Goal: Task Accomplishment & Management: Complete application form

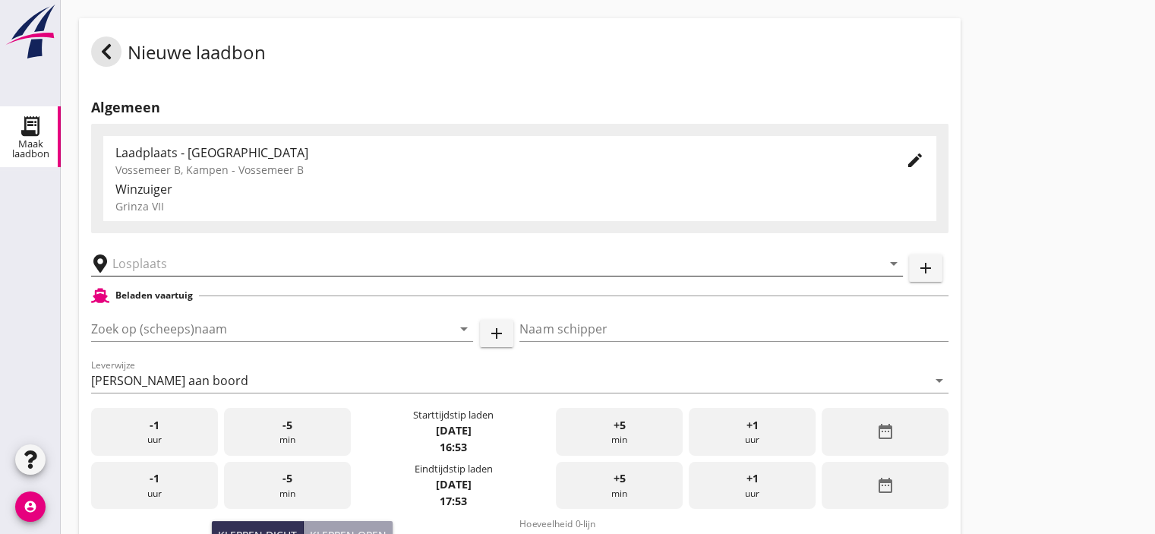
click at [178, 262] on input "text" at bounding box center [486, 263] width 748 height 24
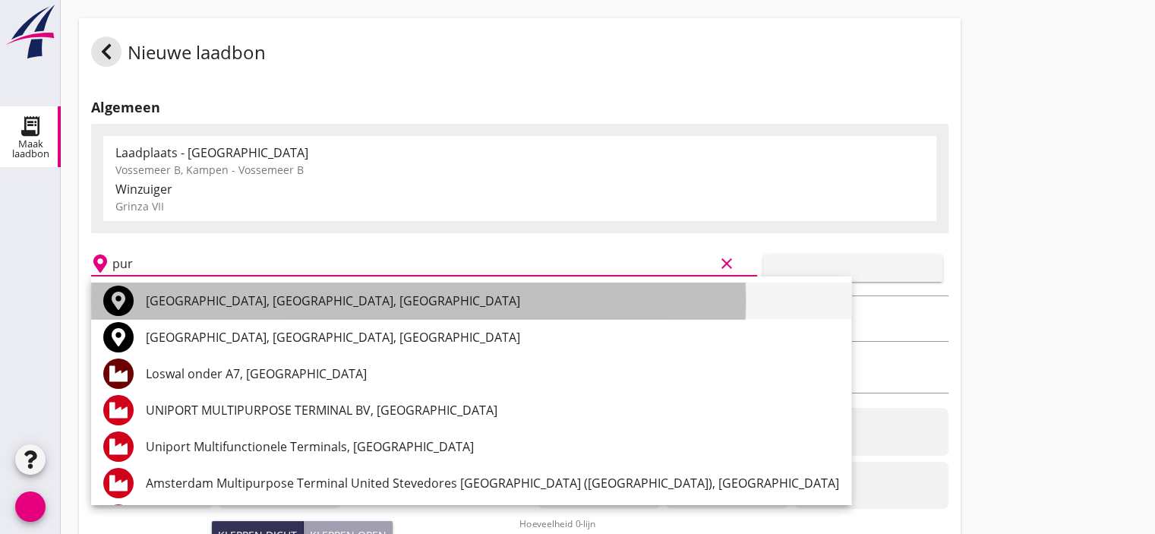
click at [245, 303] on font "[GEOGRAPHIC_DATA], [GEOGRAPHIC_DATA], [GEOGRAPHIC_DATA]" at bounding box center [333, 300] width 374 height 17
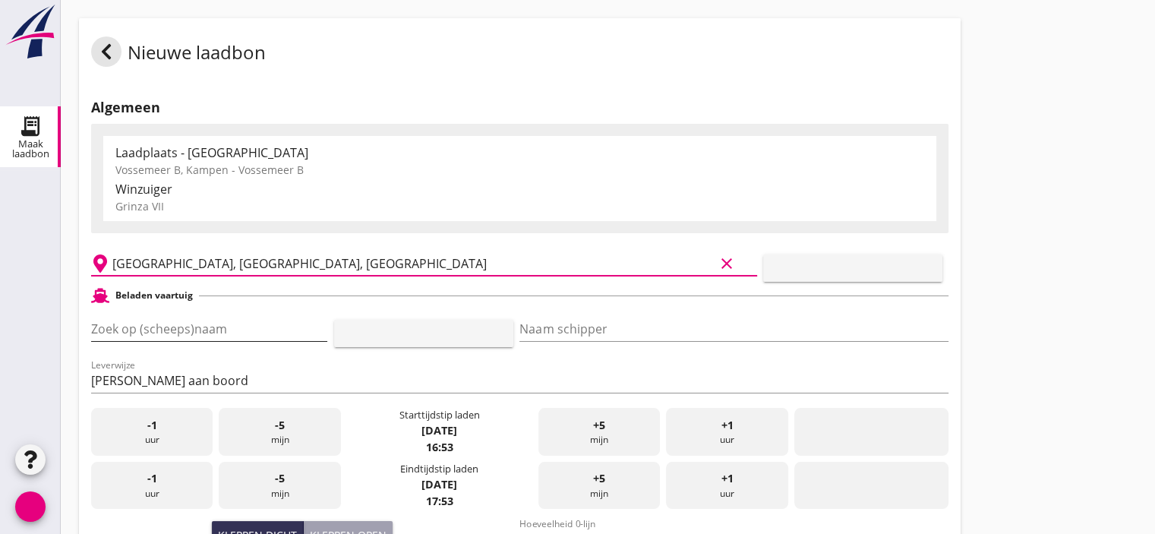
type input "[GEOGRAPHIC_DATA], [GEOGRAPHIC_DATA], [GEOGRAPHIC_DATA]"
click at [210, 323] on input "Zoek op (scheeps)naam" at bounding box center [188, 329] width 194 height 24
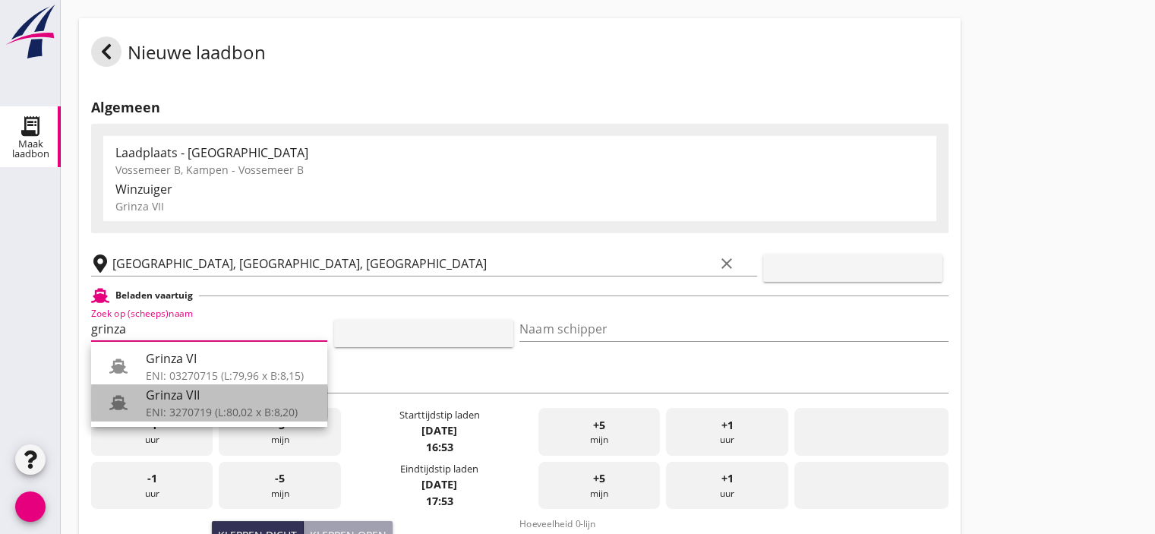
click at [171, 408] on font "ENI: 3270719 (L:80,02 x B:8,20)" at bounding box center [222, 412] width 152 height 14
type input "Grinza VII"
type input "[PERSON_NAME]-[PERSON_NAME]"
type input "646"
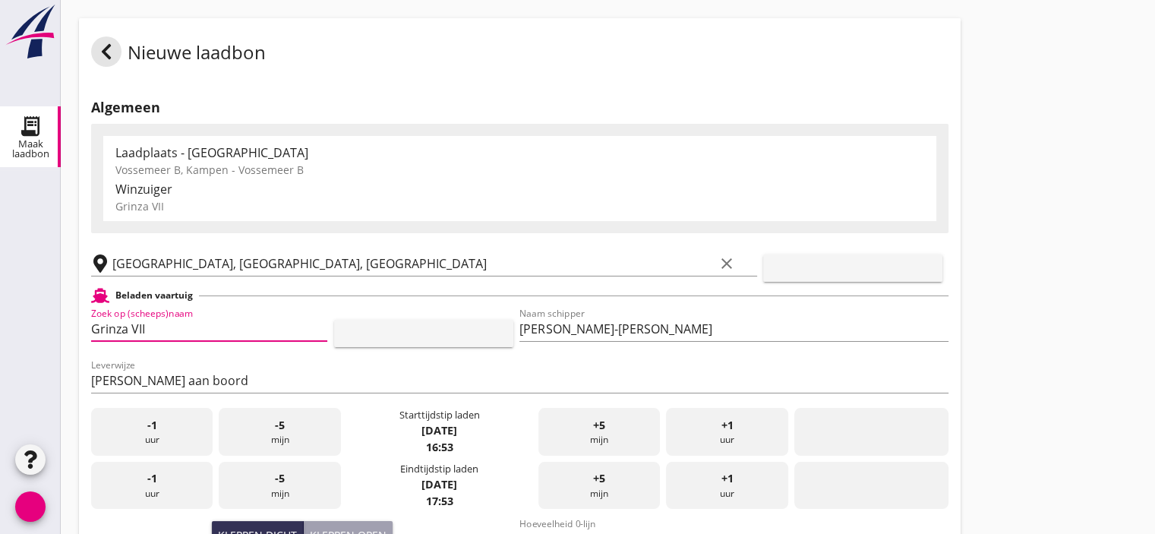
type input "Grinza VII"
click at [172, 427] on div "-1 uur" at bounding box center [151, 432] width 121 height 48
click at [273, 440] on font "mijn" at bounding box center [280, 439] width 18 height 13
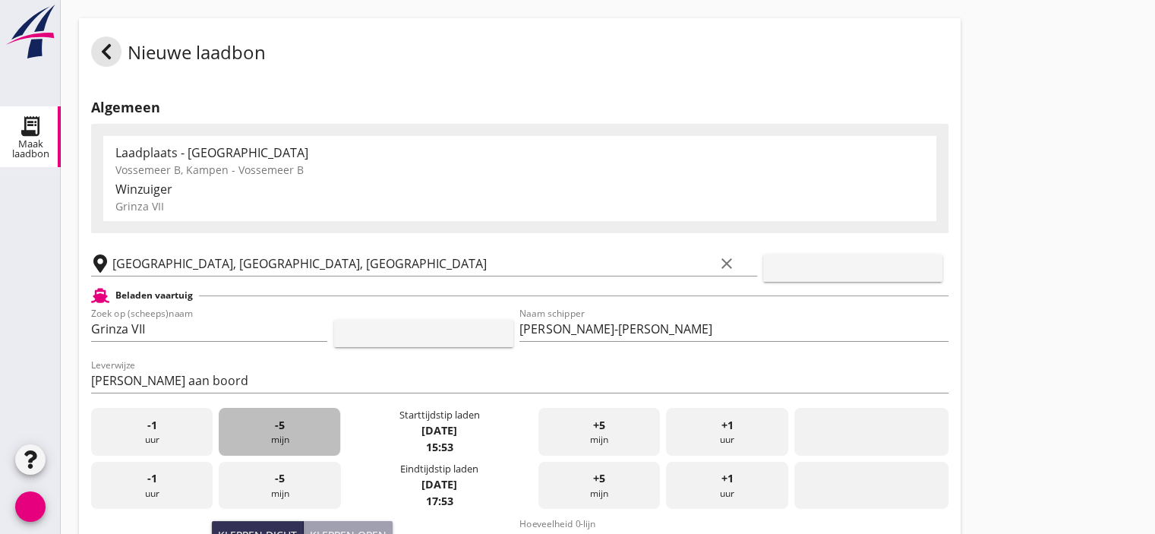
click at [273, 440] on font "mijn" at bounding box center [280, 439] width 18 height 13
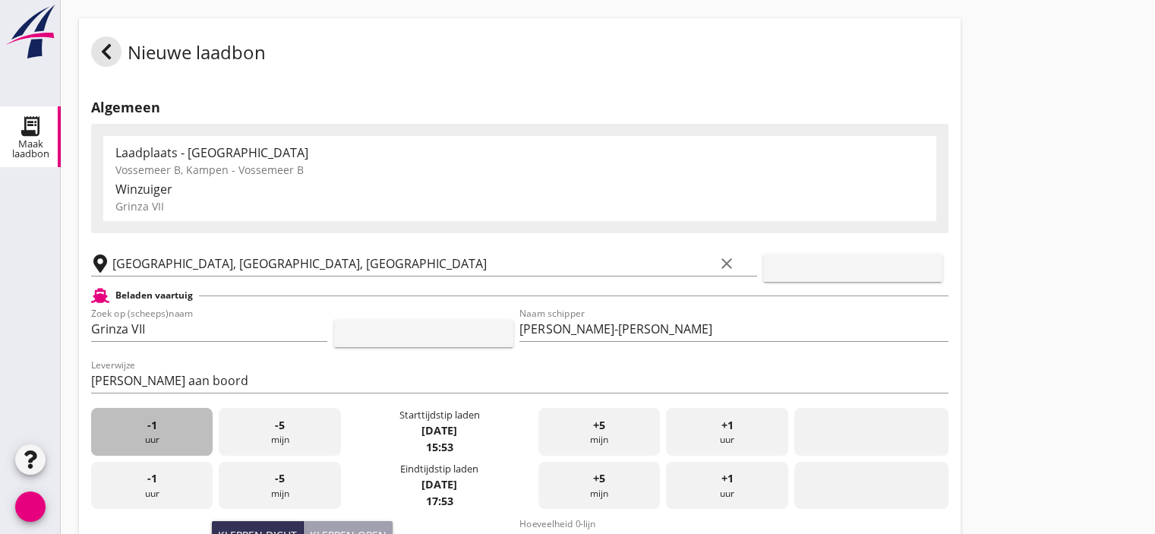
click at [158, 429] on div "-1 uur" at bounding box center [151, 432] width 121 height 48
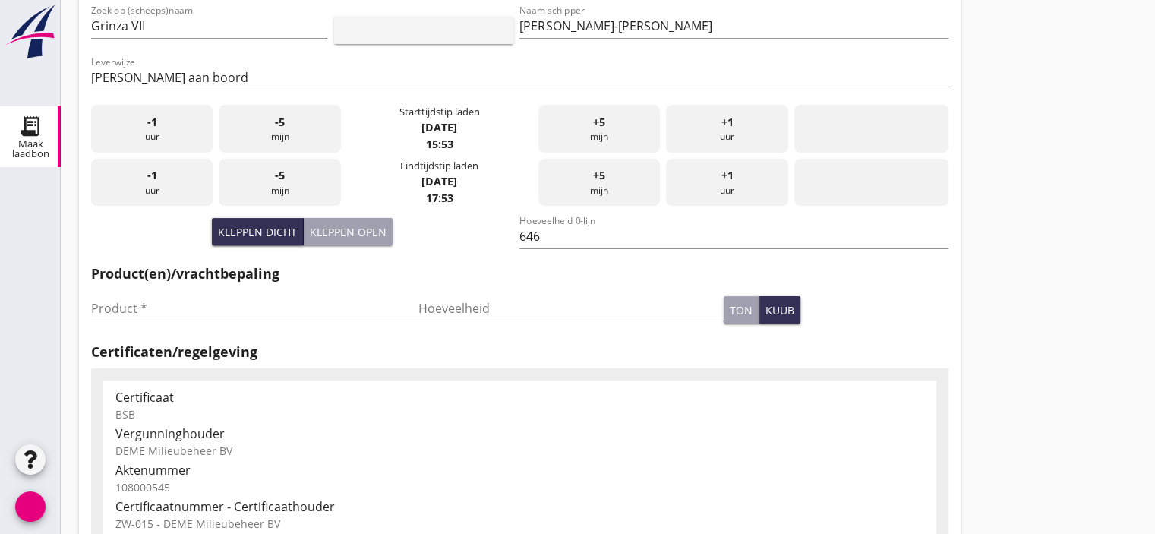
scroll to position [307, 0]
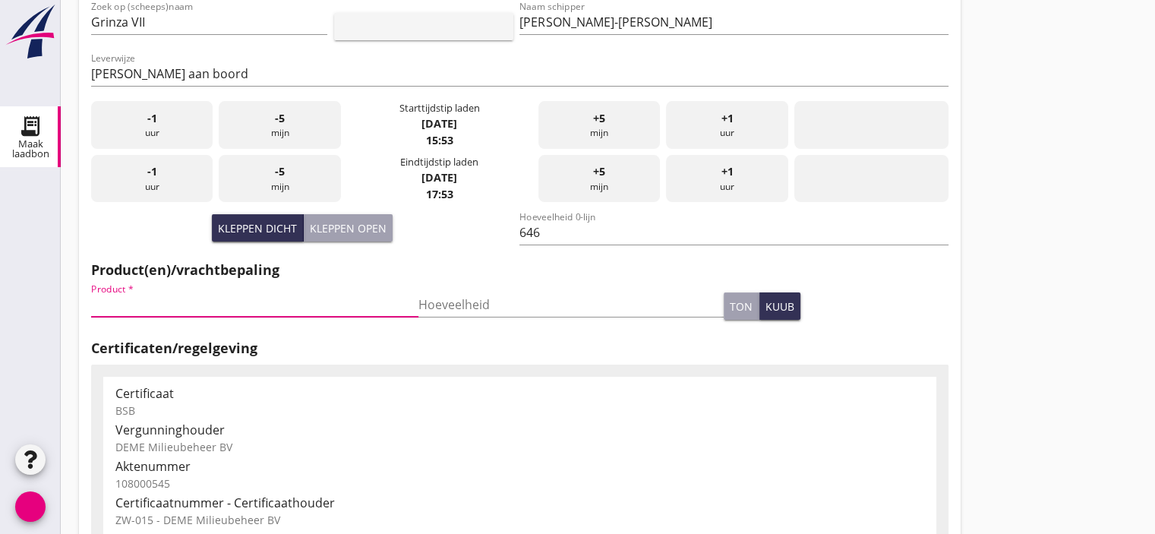
click at [187, 309] on input "Product *" at bounding box center [244, 304] width 306 height 24
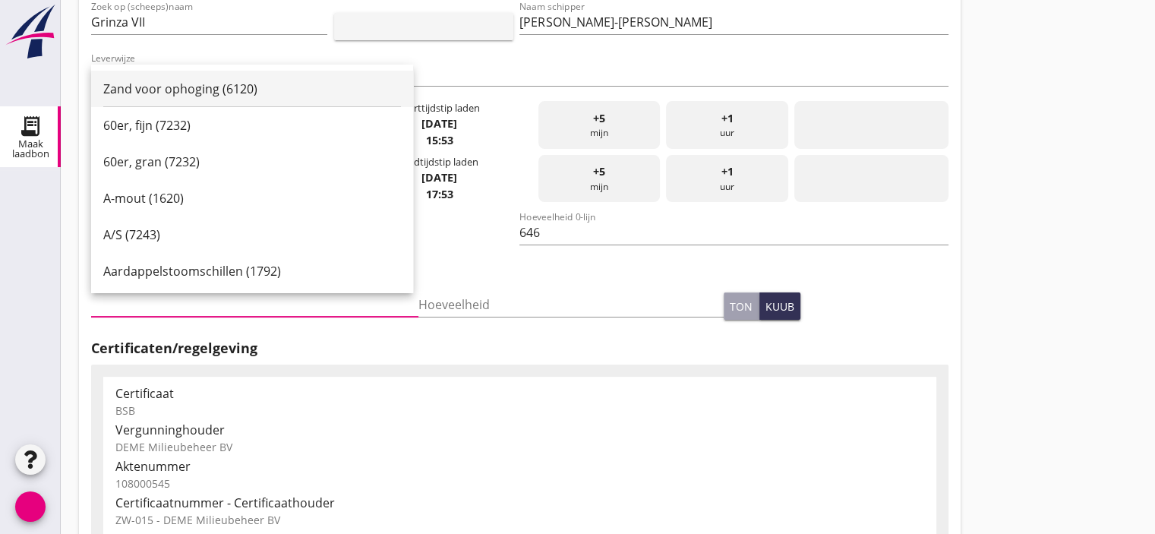
click at [197, 87] on font "Zand voor ophoging (6120)" at bounding box center [180, 88] width 154 height 17
type input "Zand voor ophoging (6120)"
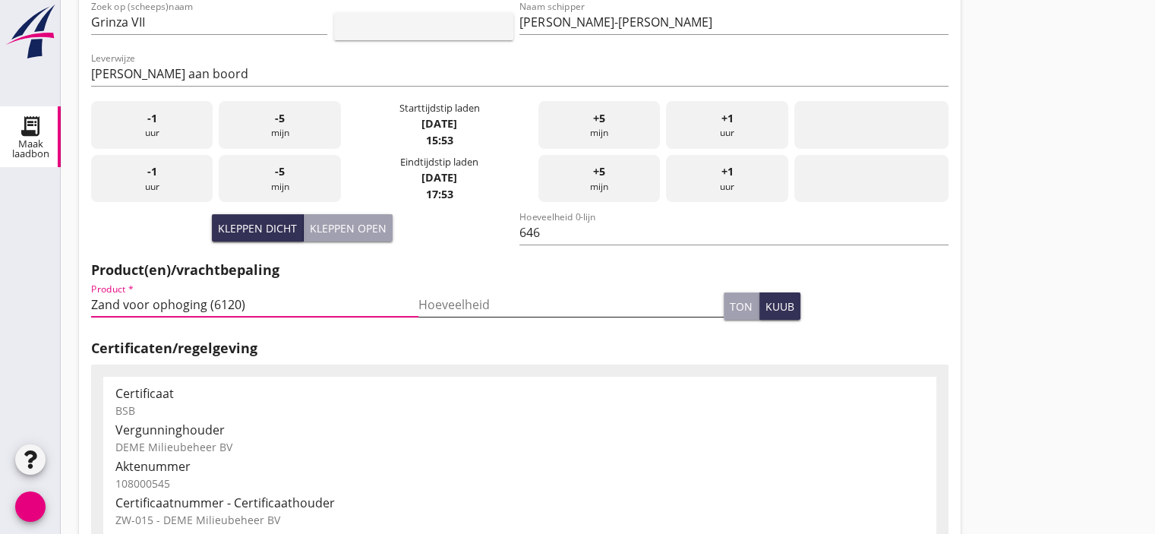
click at [464, 307] on input "Hoeveelheid" at bounding box center [571, 304] width 306 height 24
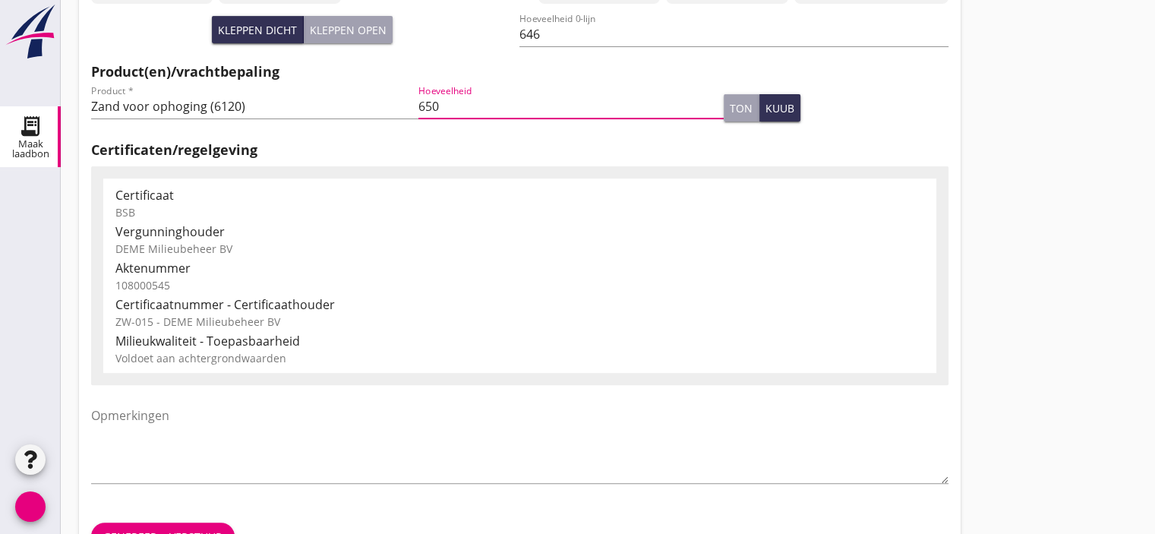
scroll to position [551, 0]
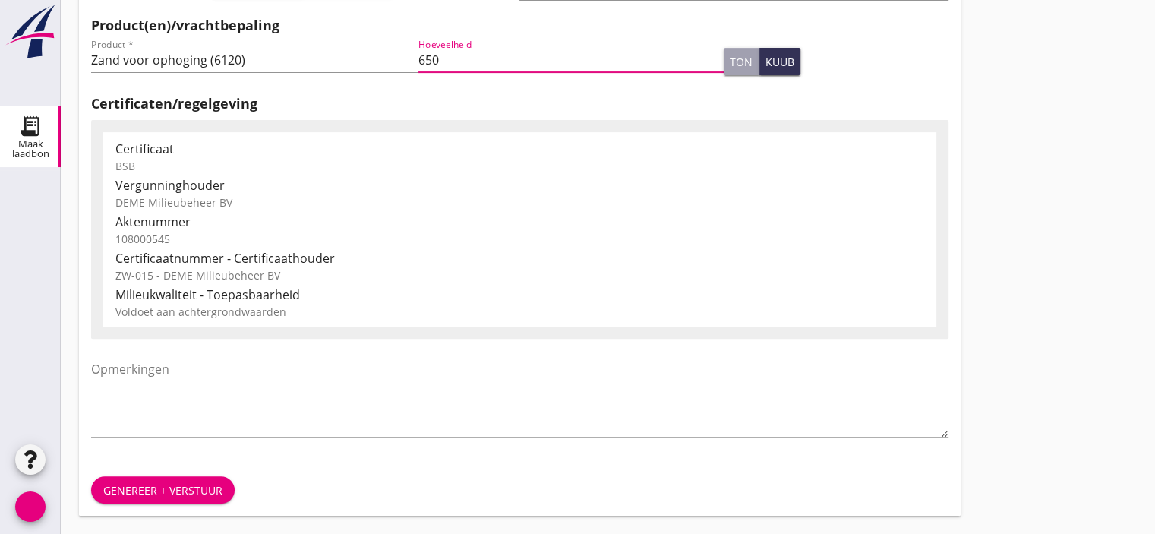
type input "650"
click at [152, 490] on font "Genereer + verstuur" at bounding box center [162, 490] width 119 height 14
